Goal: Browse casually: Explore the website without a specific task or goal

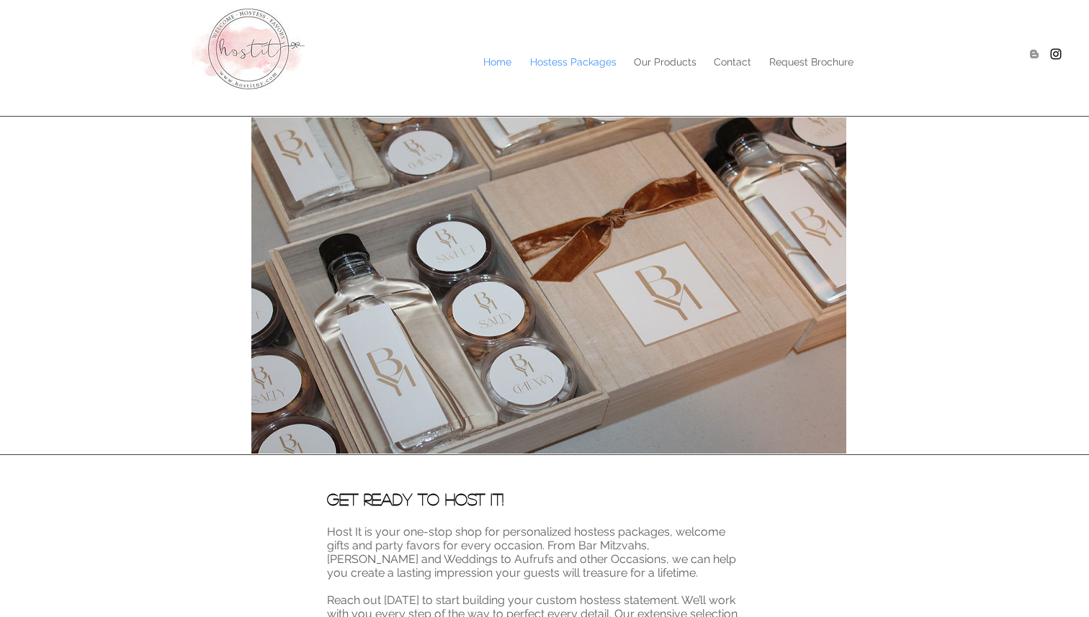
click at [557, 66] on p "Hostess Packages" at bounding box center [573, 62] width 101 height 22
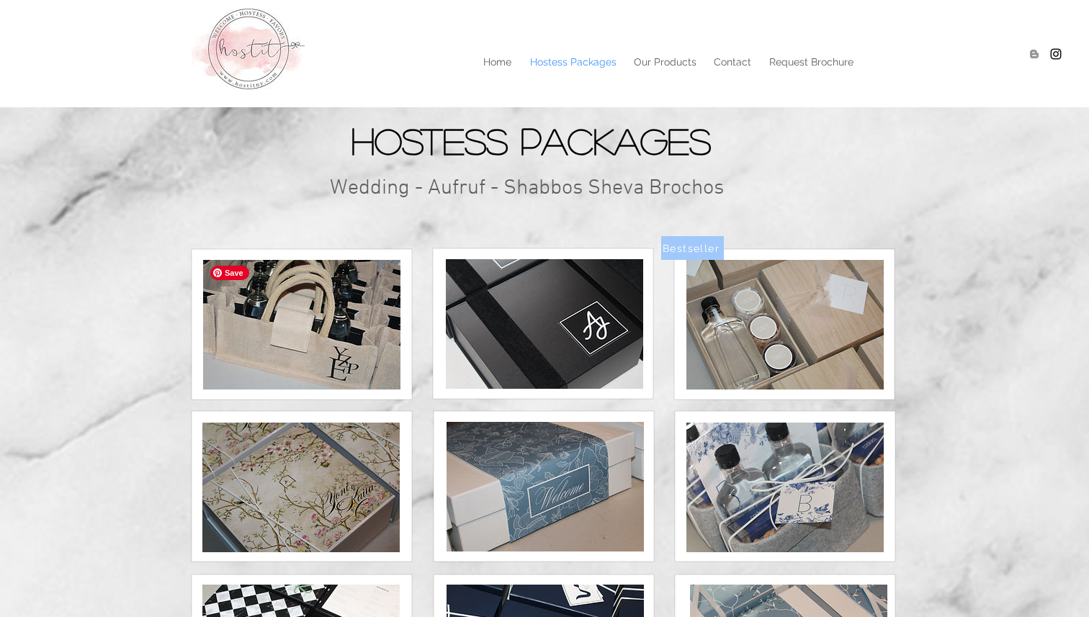
click at [372, 336] on img at bounding box center [301, 325] width 197 height 130
click at [507, 310] on img at bounding box center [544, 324] width 197 height 130
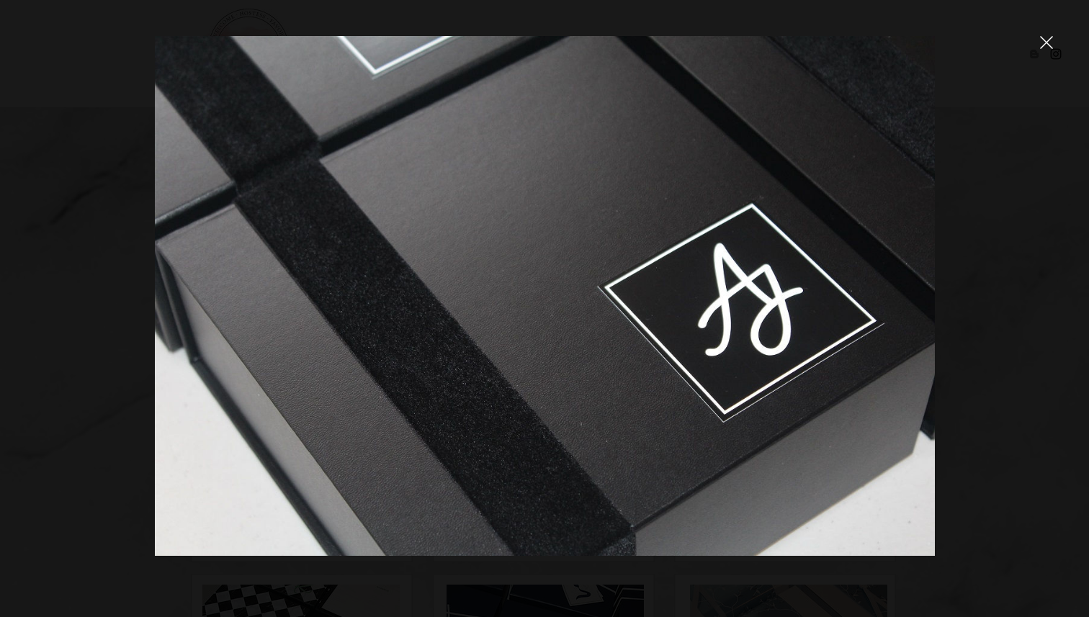
click at [954, 346] on div at bounding box center [544, 308] width 1089 height 617
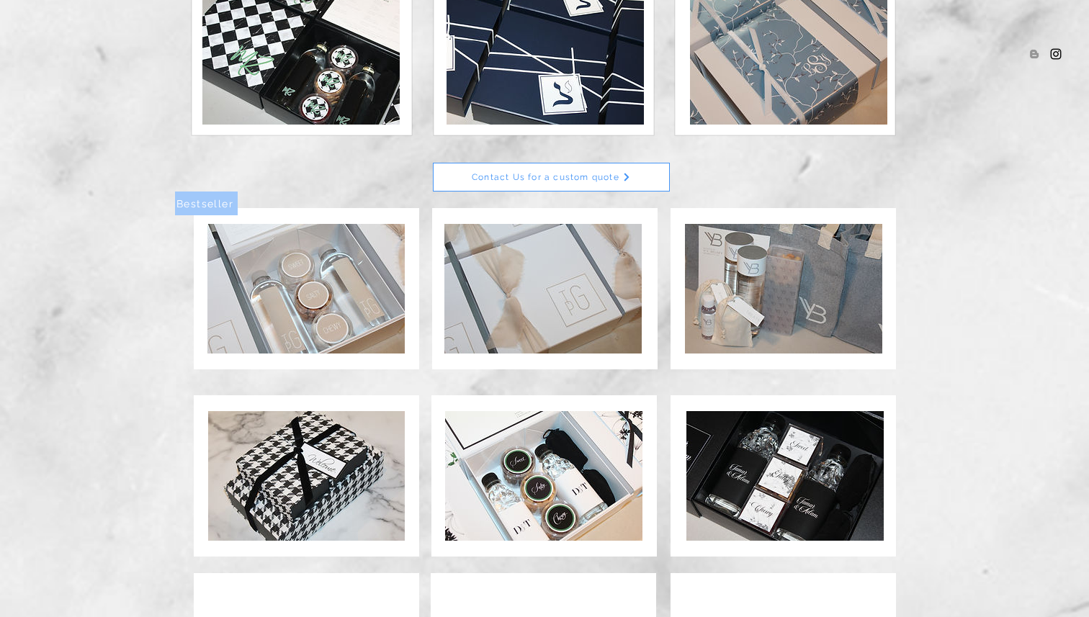
scroll to position [591, 0]
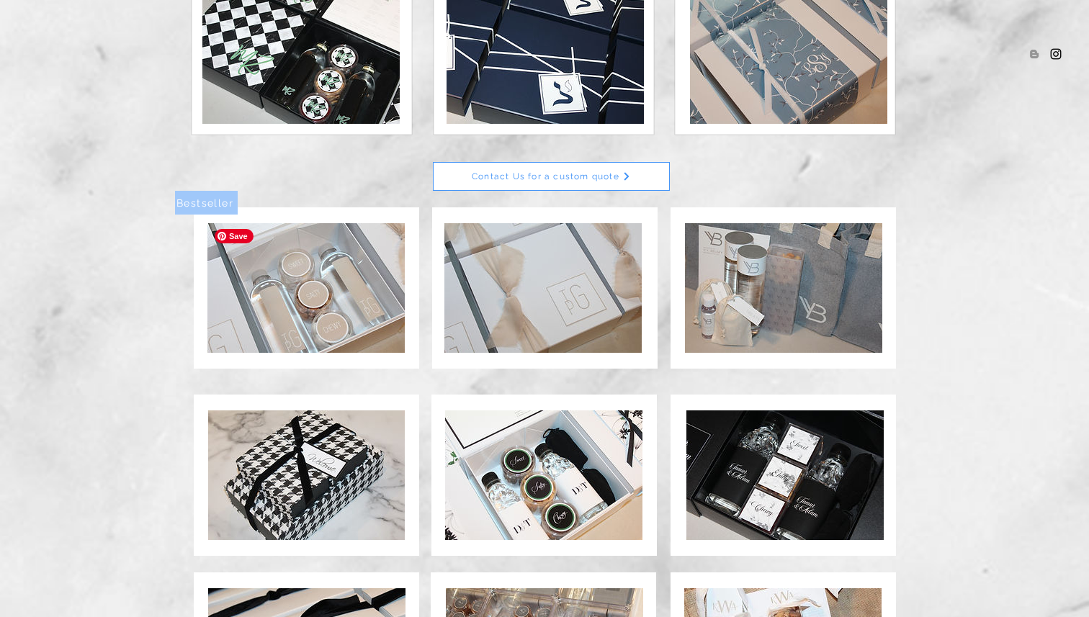
click at [369, 335] on img at bounding box center [305, 288] width 197 height 130
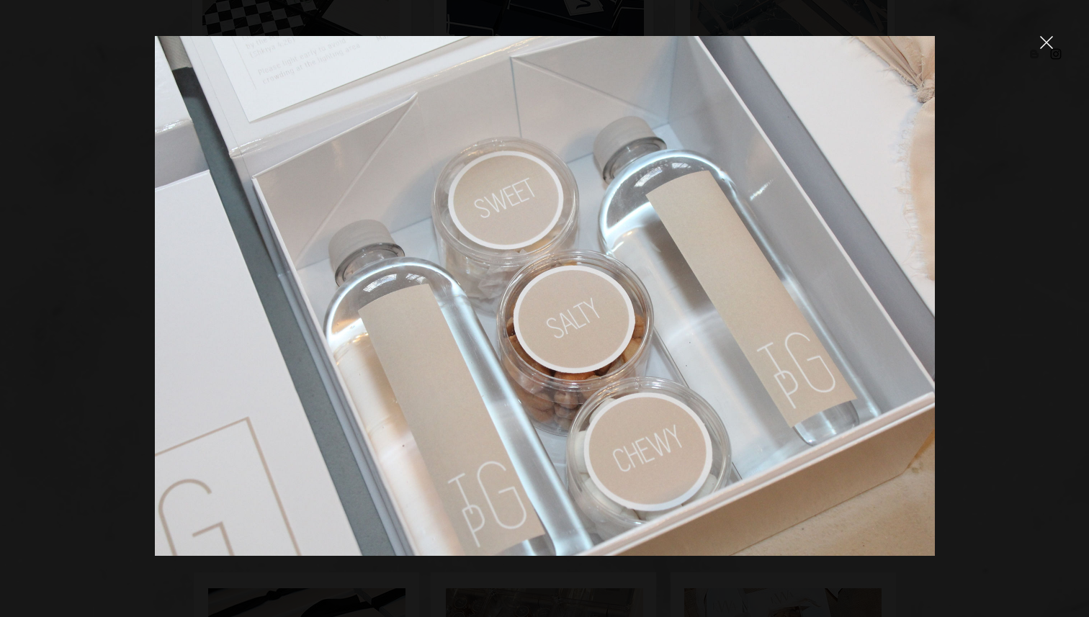
scroll to position [591, 0]
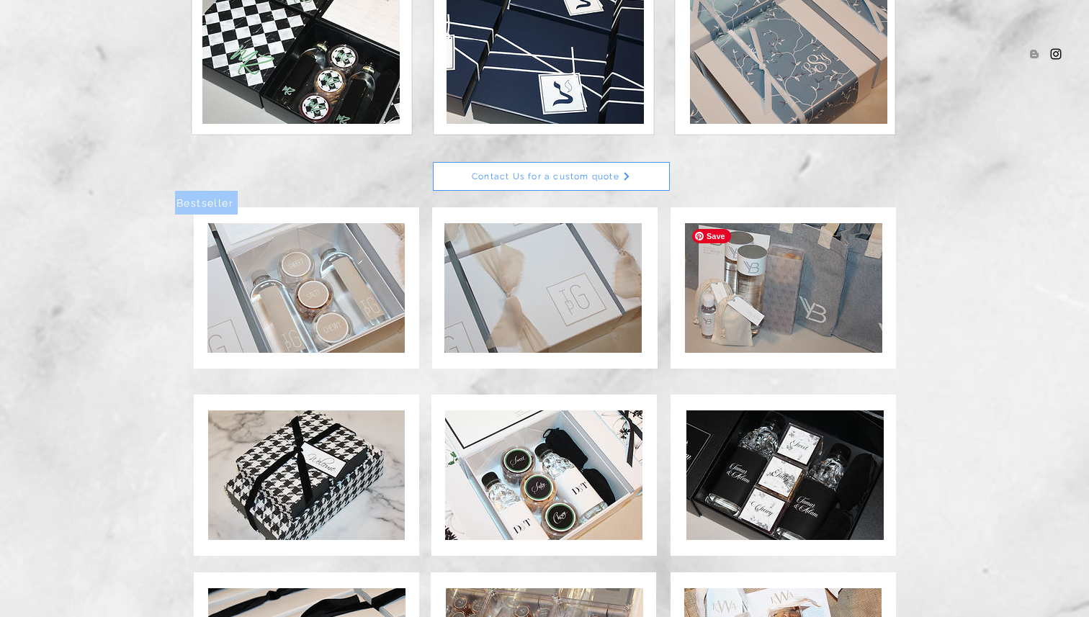
click at [766, 331] on img at bounding box center [783, 288] width 197 height 130
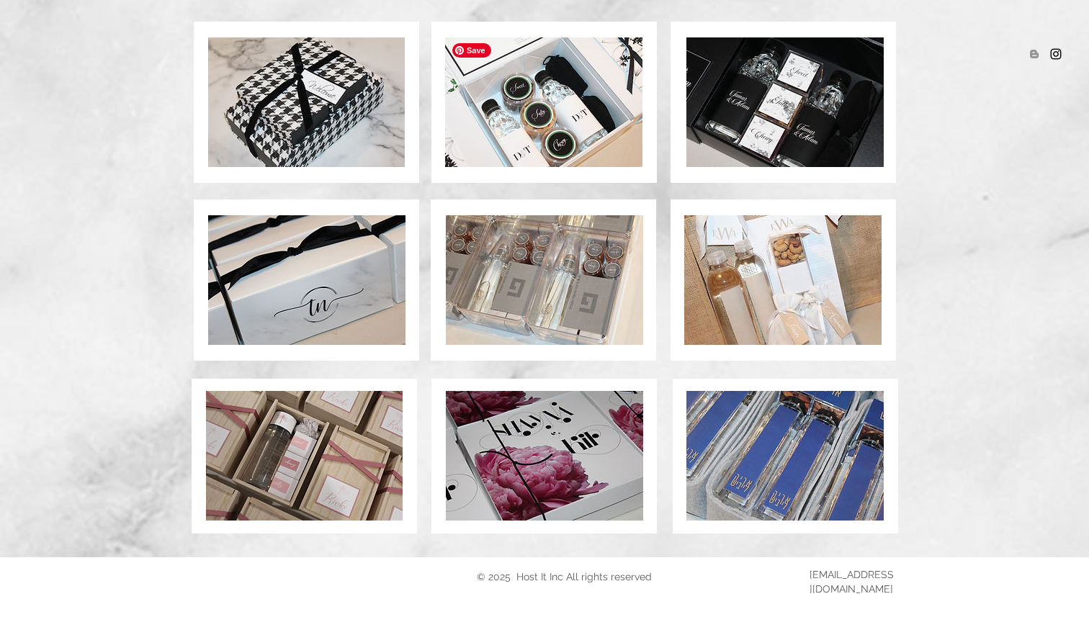
scroll to position [967, 0]
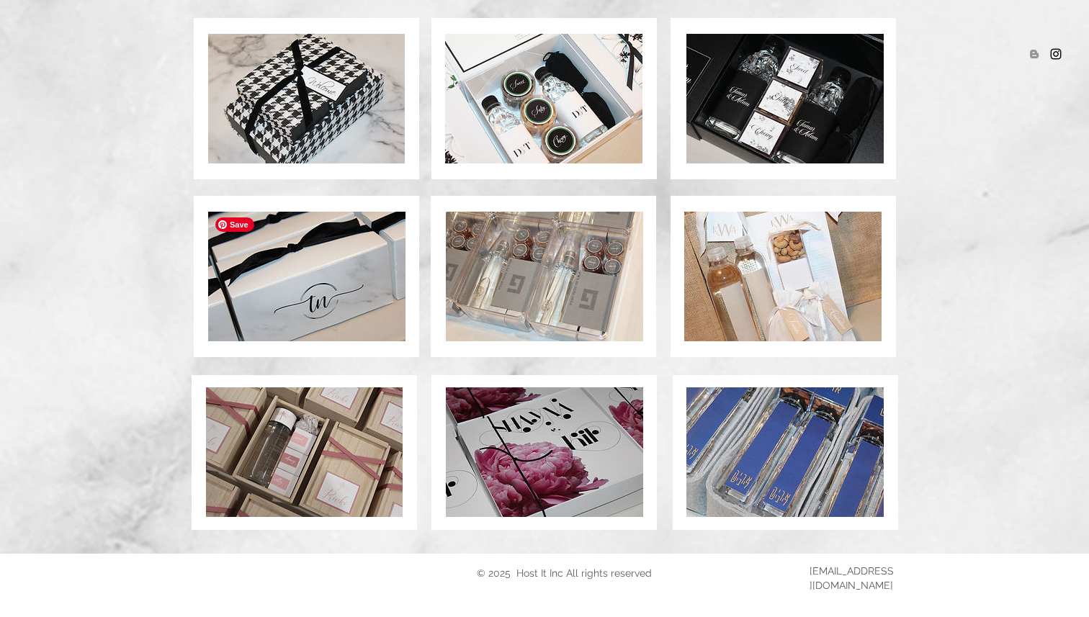
click at [383, 277] on img at bounding box center [306, 277] width 197 height 130
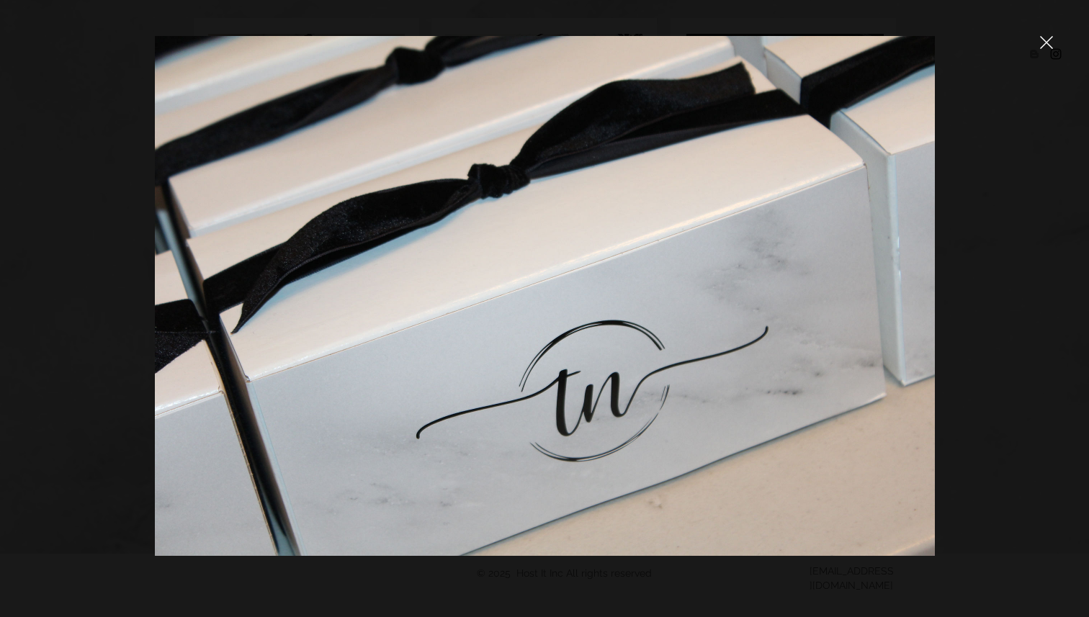
scroll to position [967, 0]
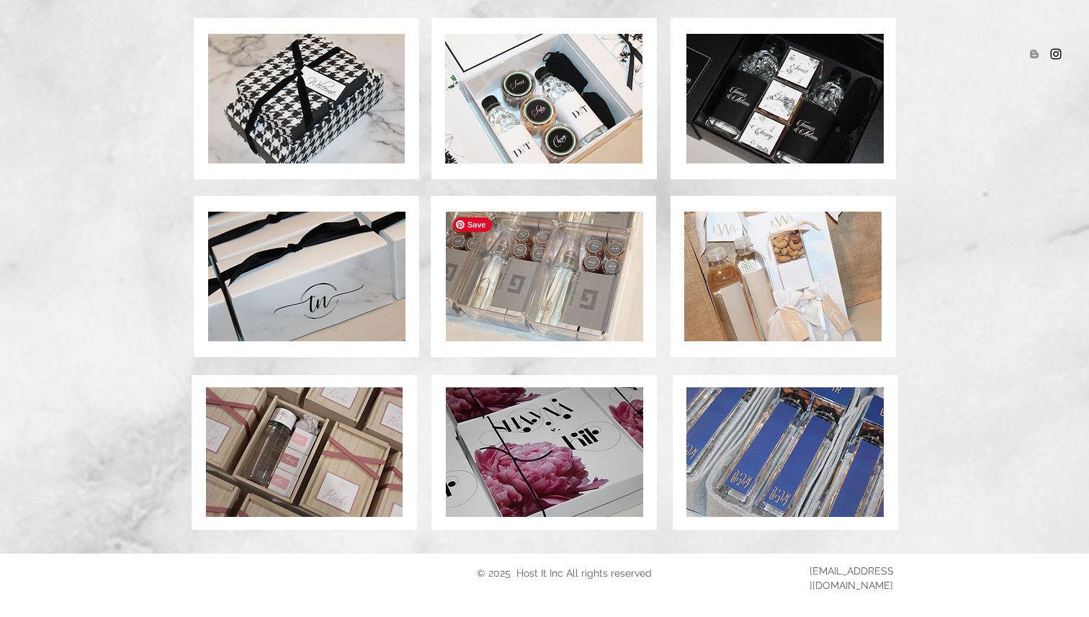
click at [511, 241] on img at bounding box center [544, 277] width 197 height 130
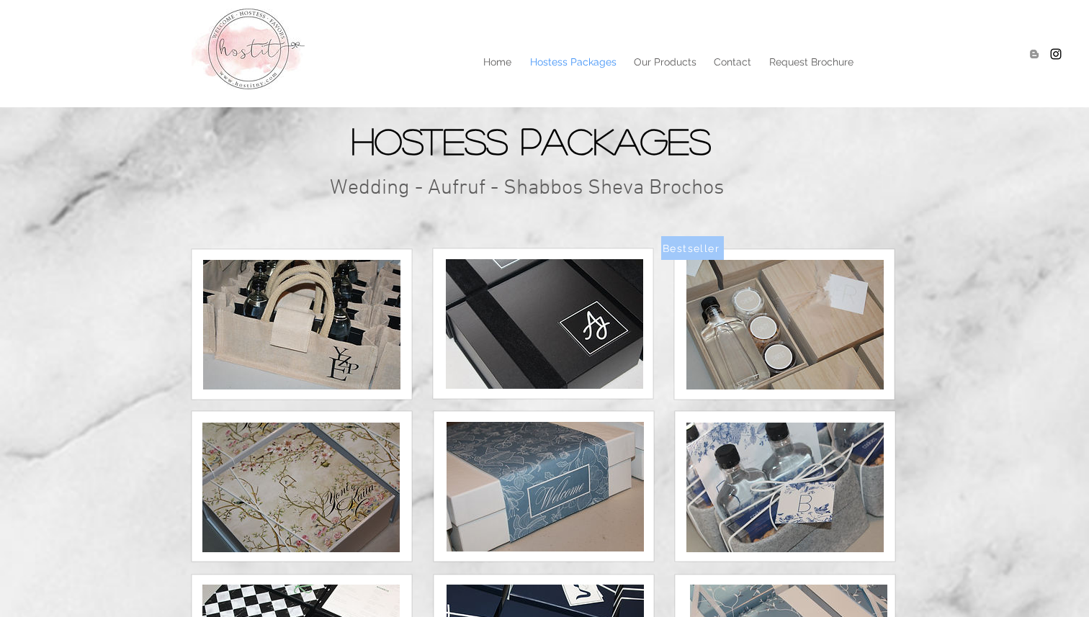
scroll to position [967, 0]
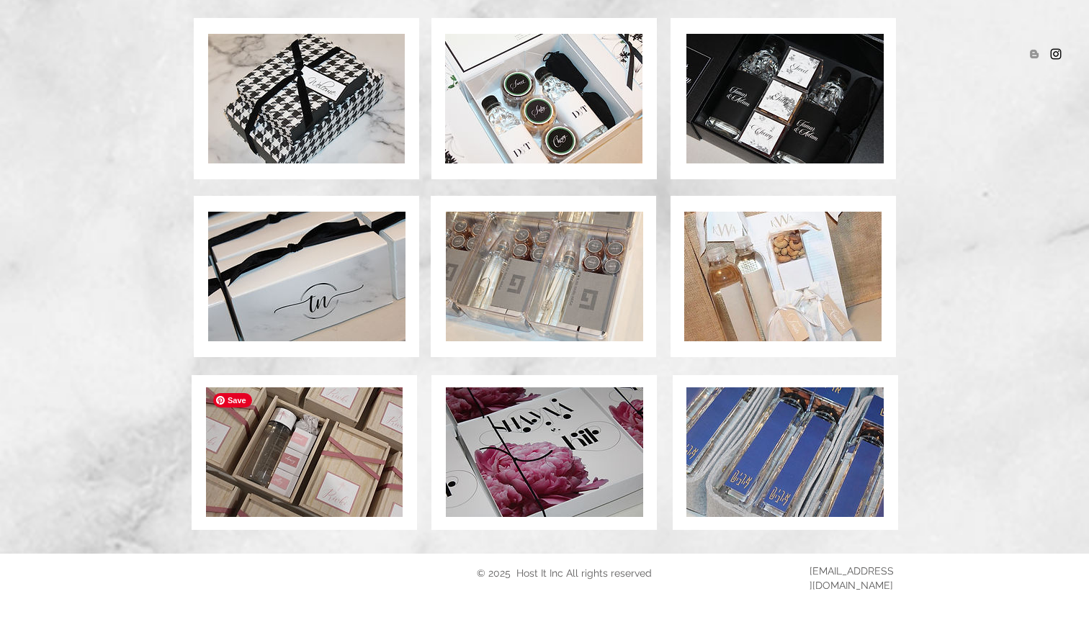
click at [294, 496] on img at bounding box center [304, 453] width 197 height 130
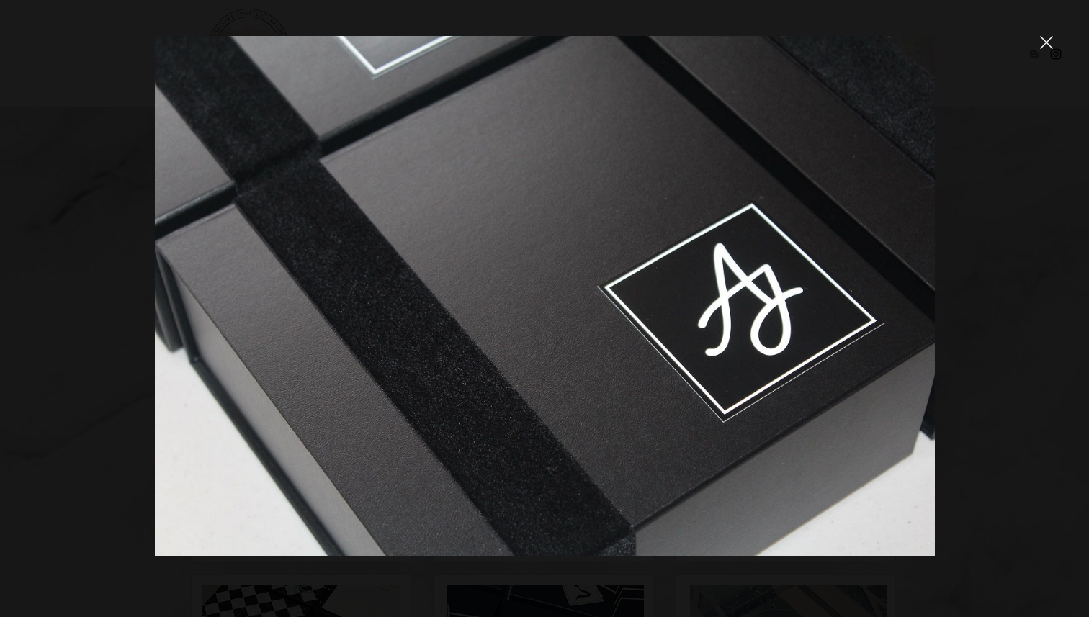
click at [1049, 43] on icon "close" at bounding box center [1046, 42] width 13 height 13
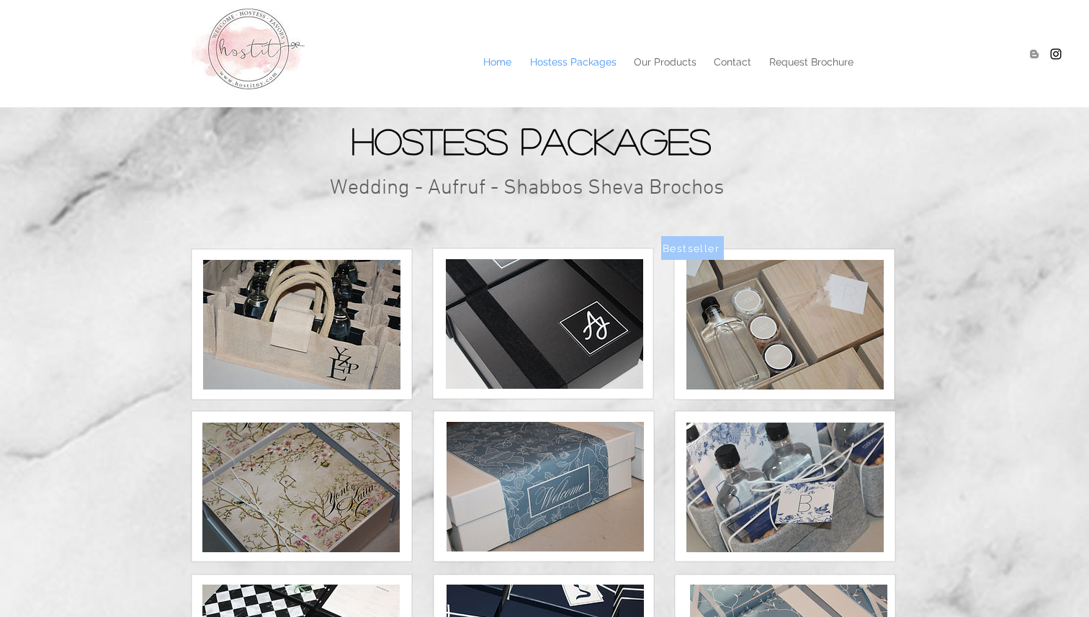
click at [494, 62] on p "Home" at bounding box center [497, 62] width 43 height 22
